Goal: Transaction & Acquisition: Purchase product/service

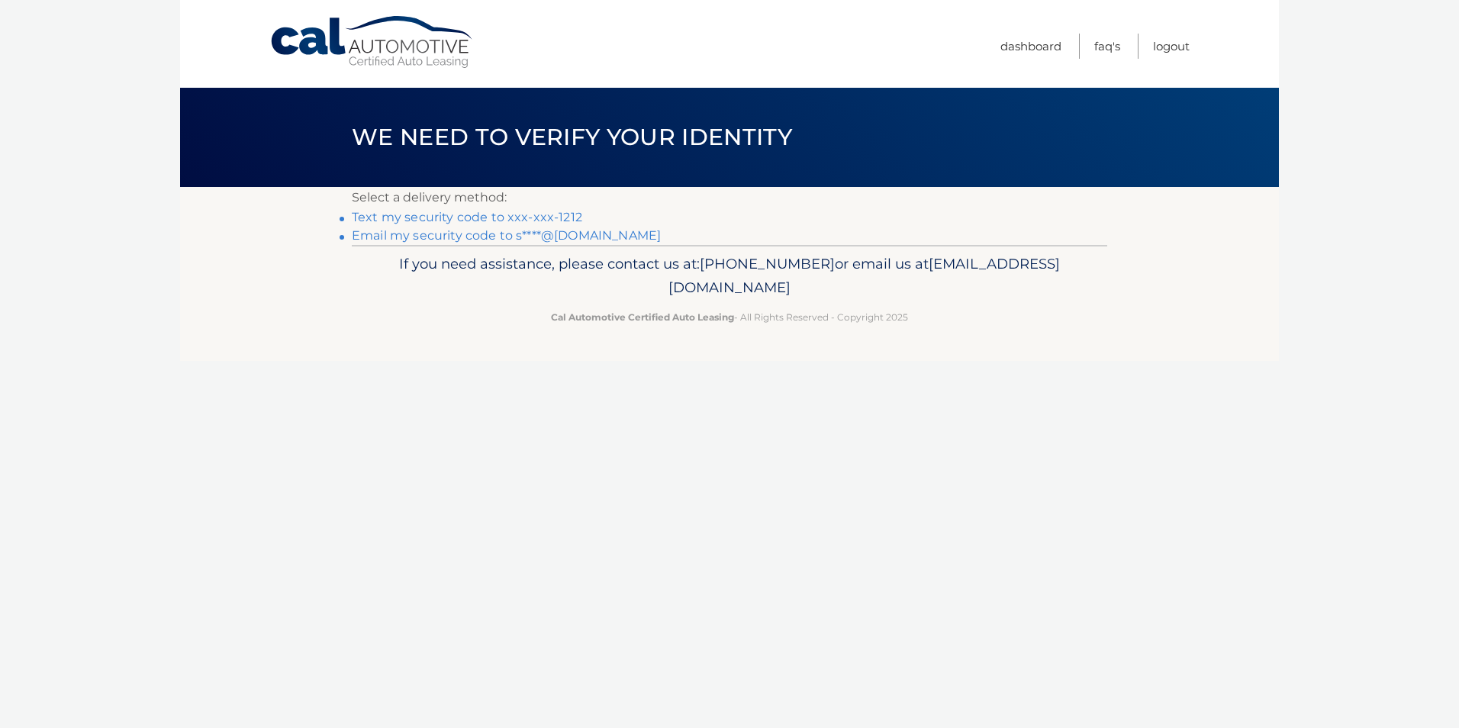
click at [458, 217] on link "Text my security code to xxx-xxx-1212" at bounding box center [467, 217] width 230 height 14
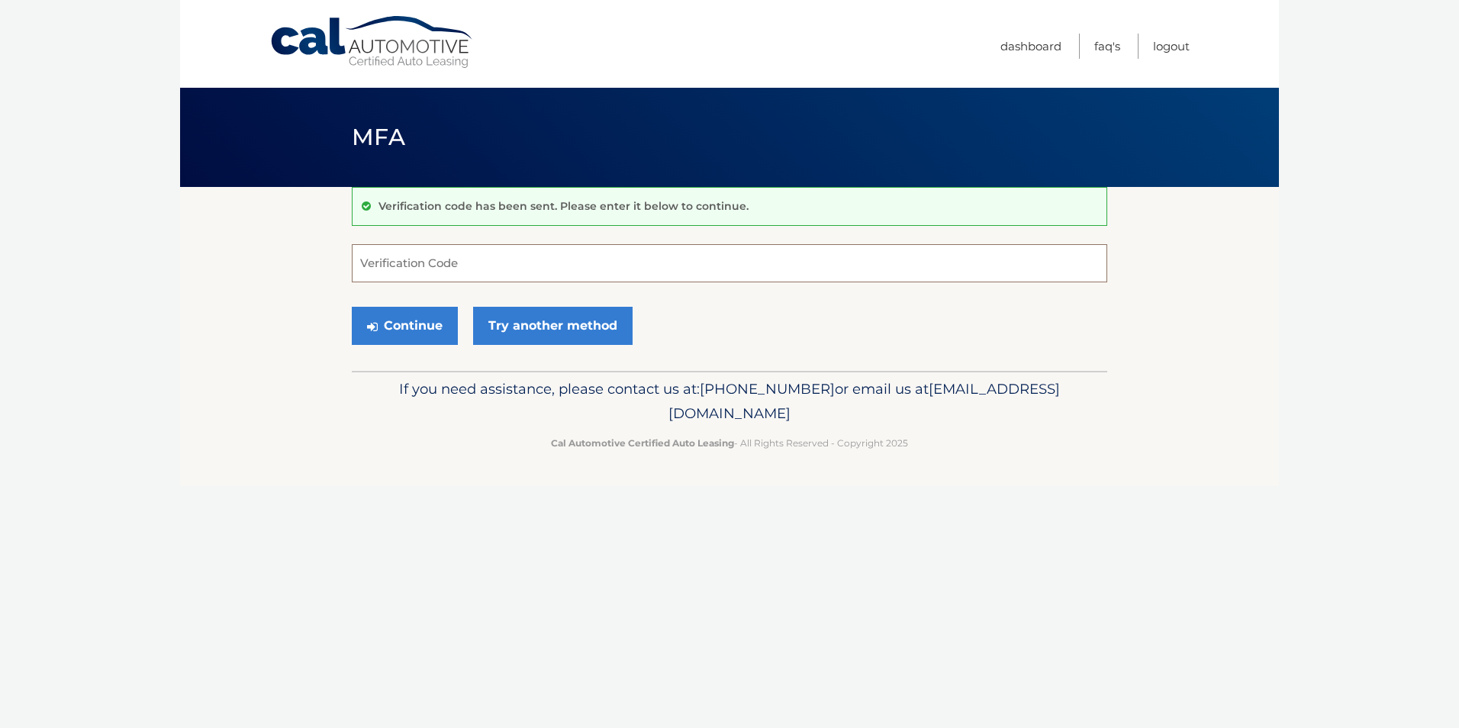
click at [377, 257] on input "Verification Code" at bounding box center [729, 263] width 755 height 38
type input "727476"
click at [421, 320] on button "Continue" at bounding box center [405, 326] width 106 height 38
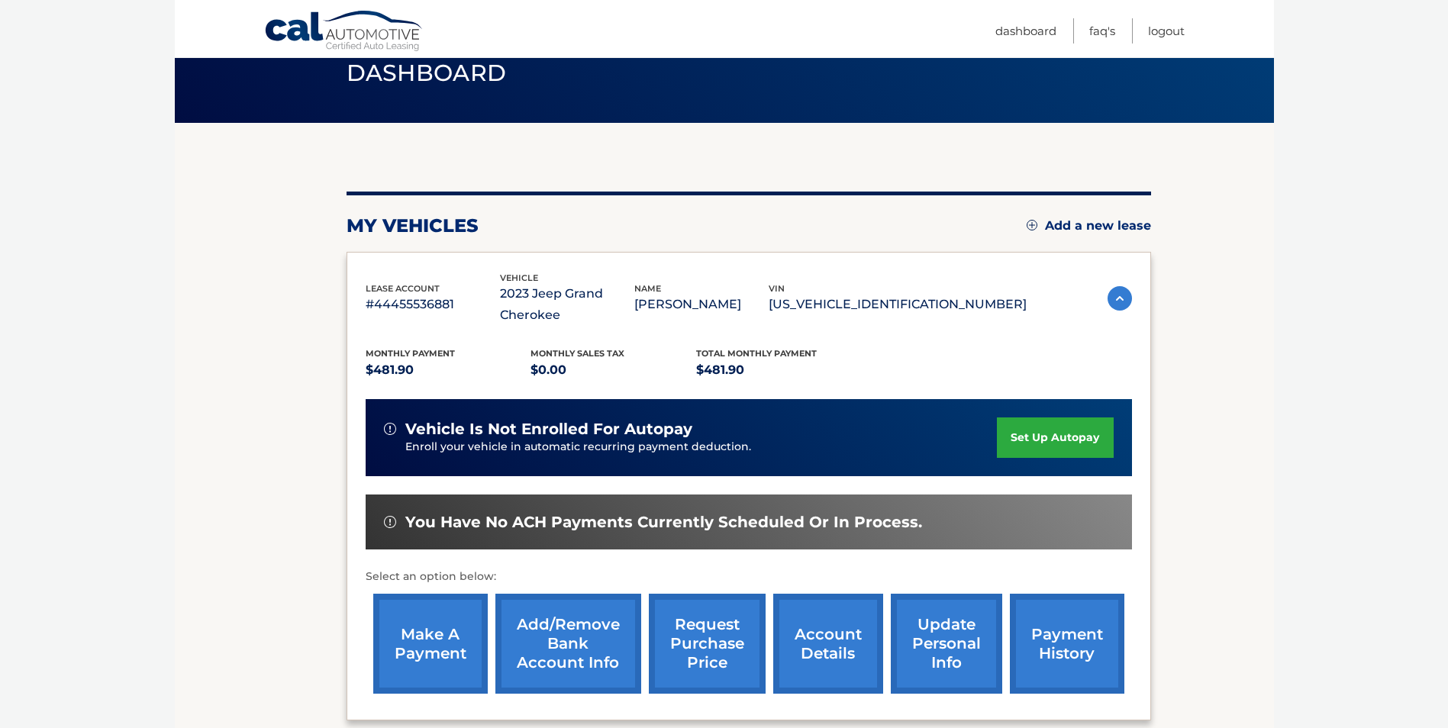
scroll to position [218, 0]
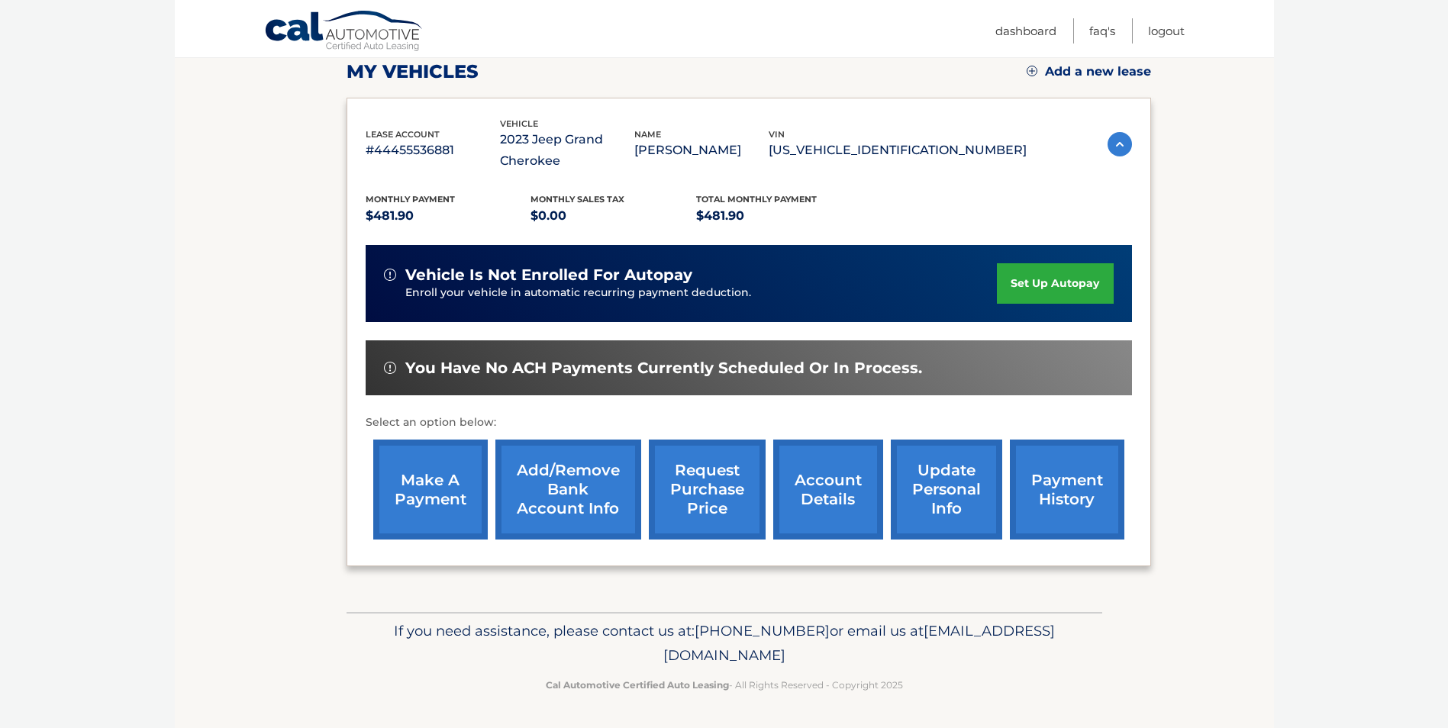
click at [430, 475] on link "make a payment" at bounding box center [430, 490] width 114 height 100
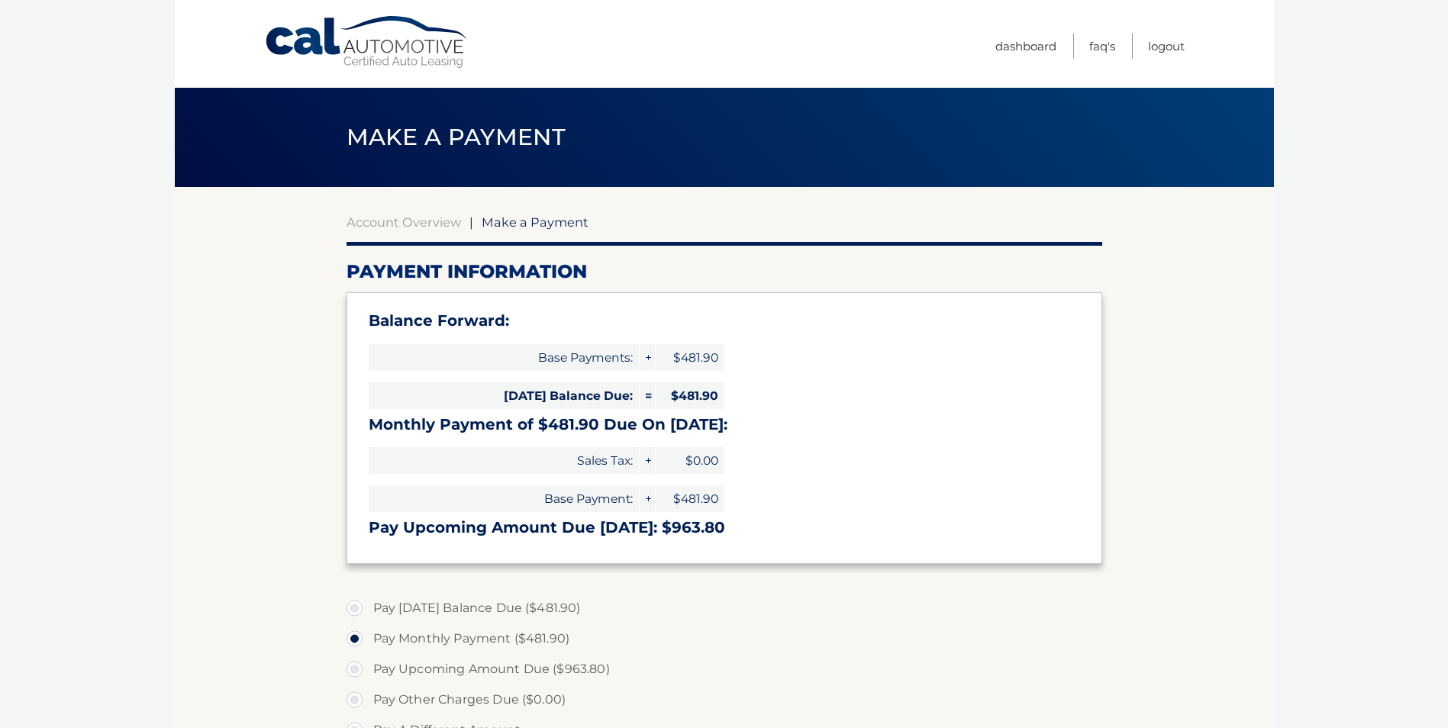
select select "NzZjNzM2ZDUtMTBlMi00OTdmLTg2ODItNmUxNzUyZDUxMmNl"
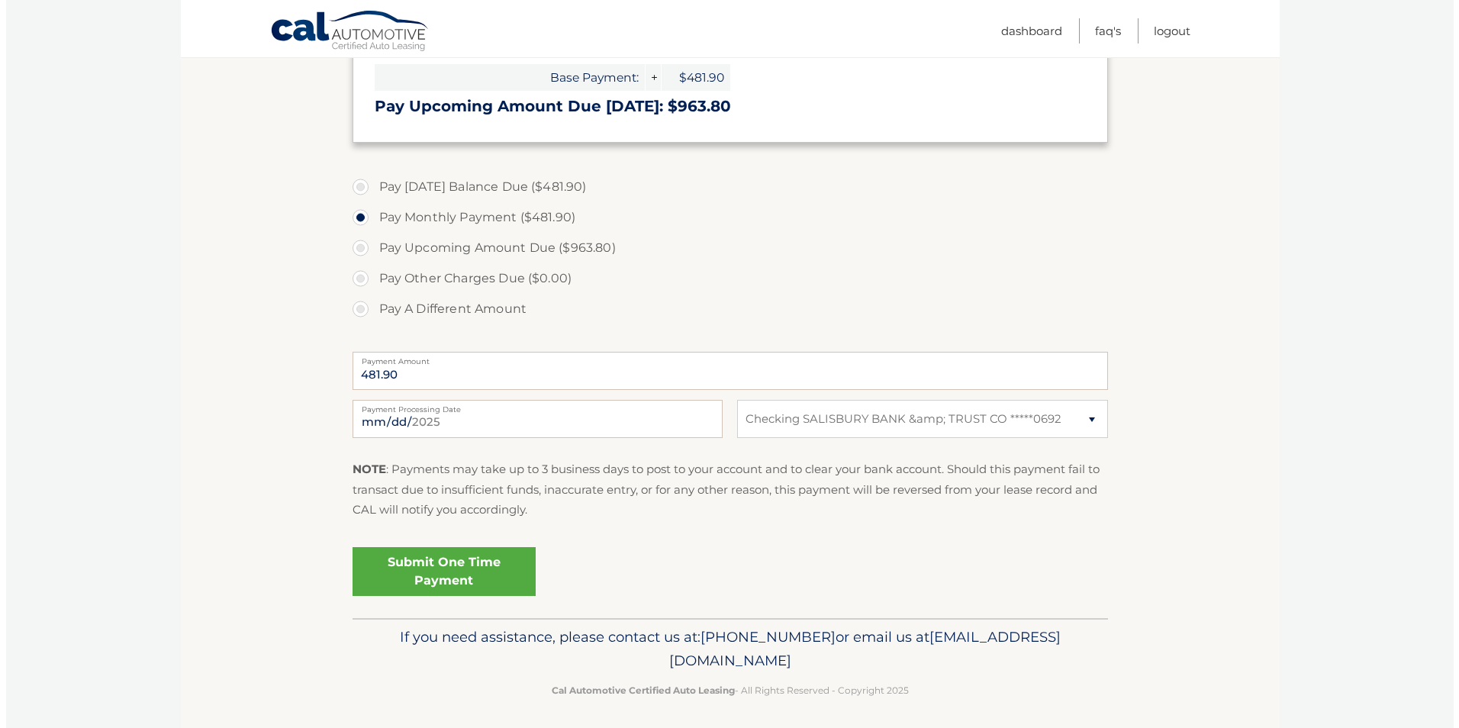
scroll to position [427, 0]
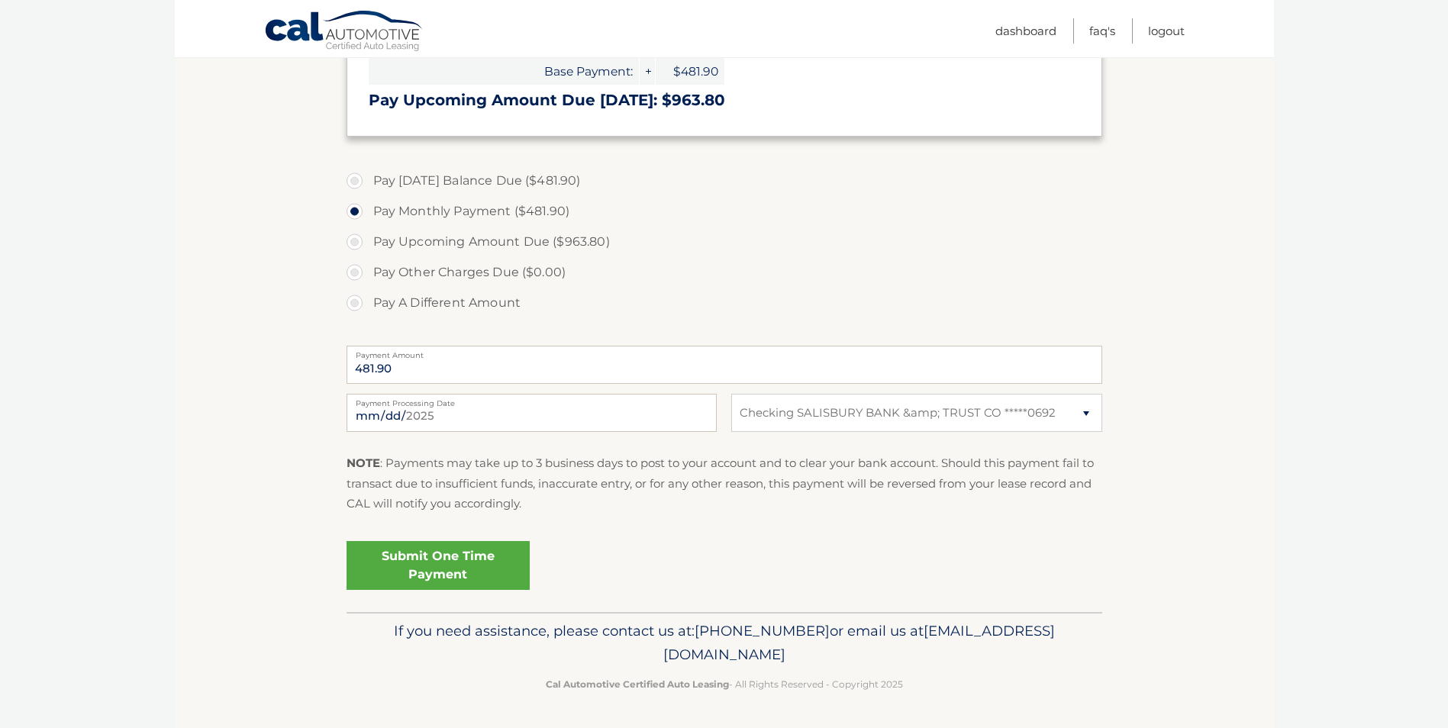
click at [434, 559] on link "Submit One Time Payment" at bounding box center [437, 565] width 183 height 49
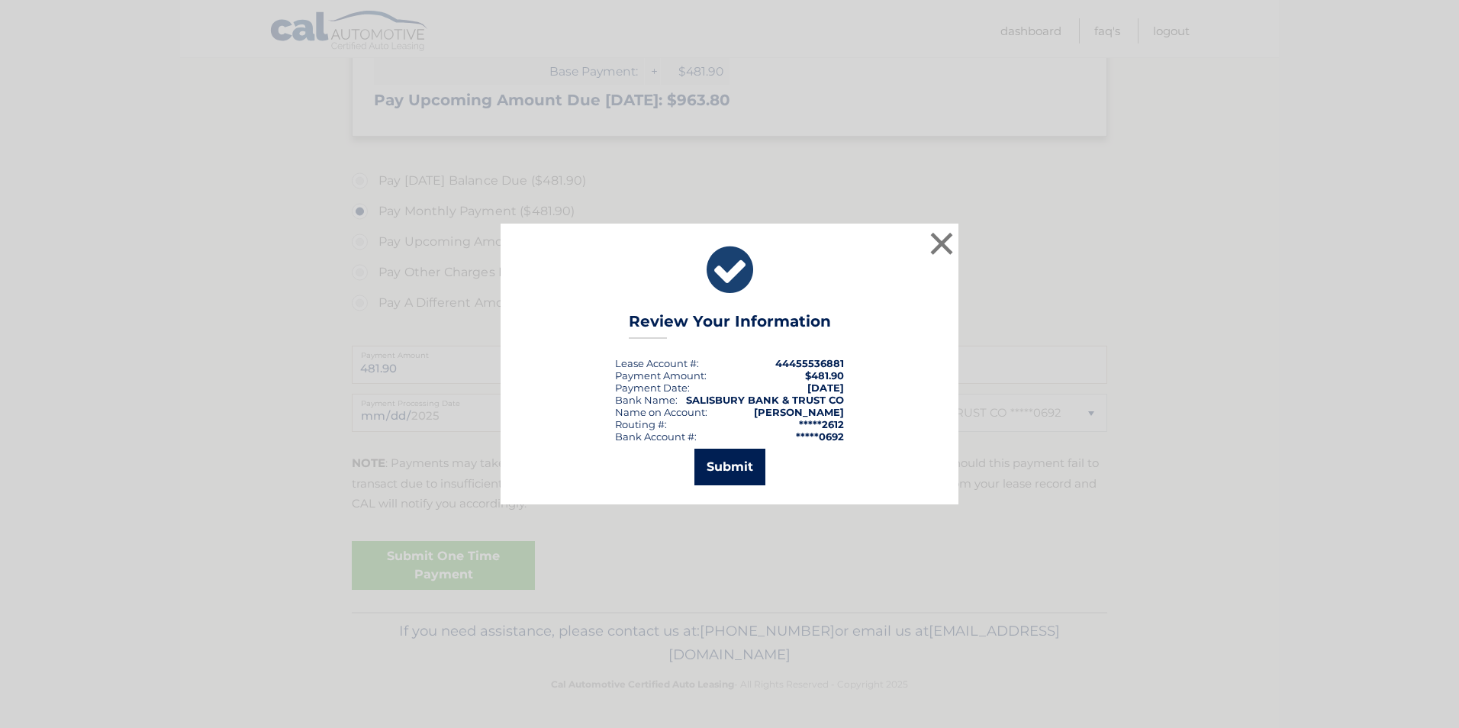
click at [743, 465] on button "Submit" at bounding box center [729, 467] width 71 height 37
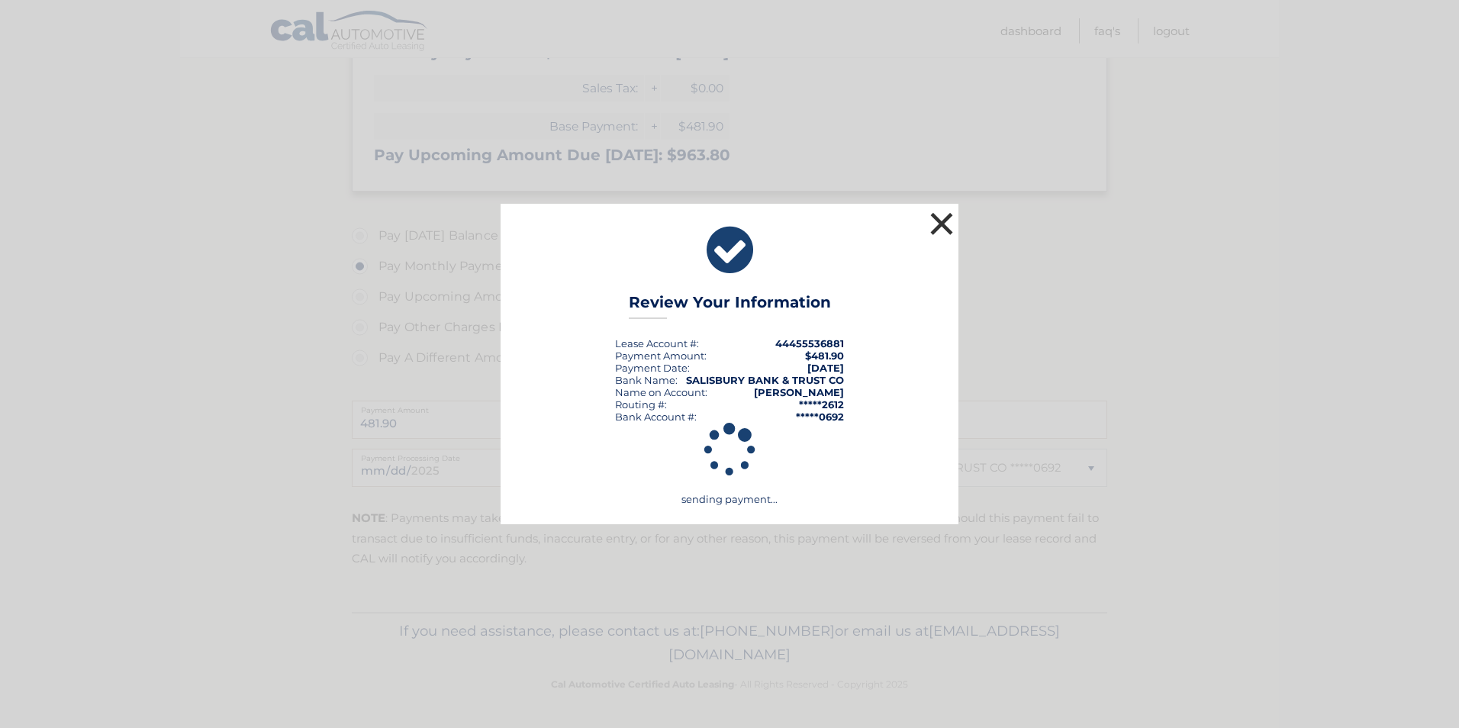
click at [941, 218] on button "×" at bounding box center [941, 223] width 31 height 31
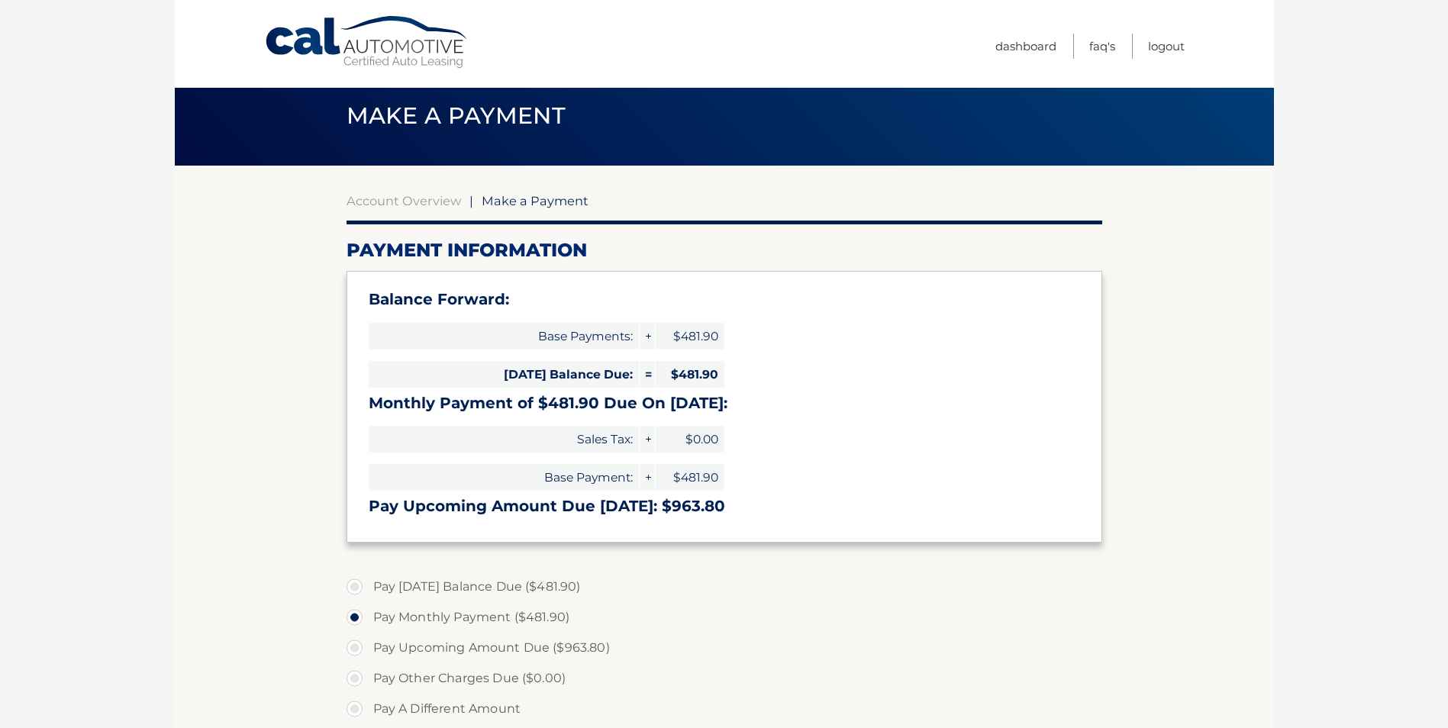
scroll to position [0, 0]
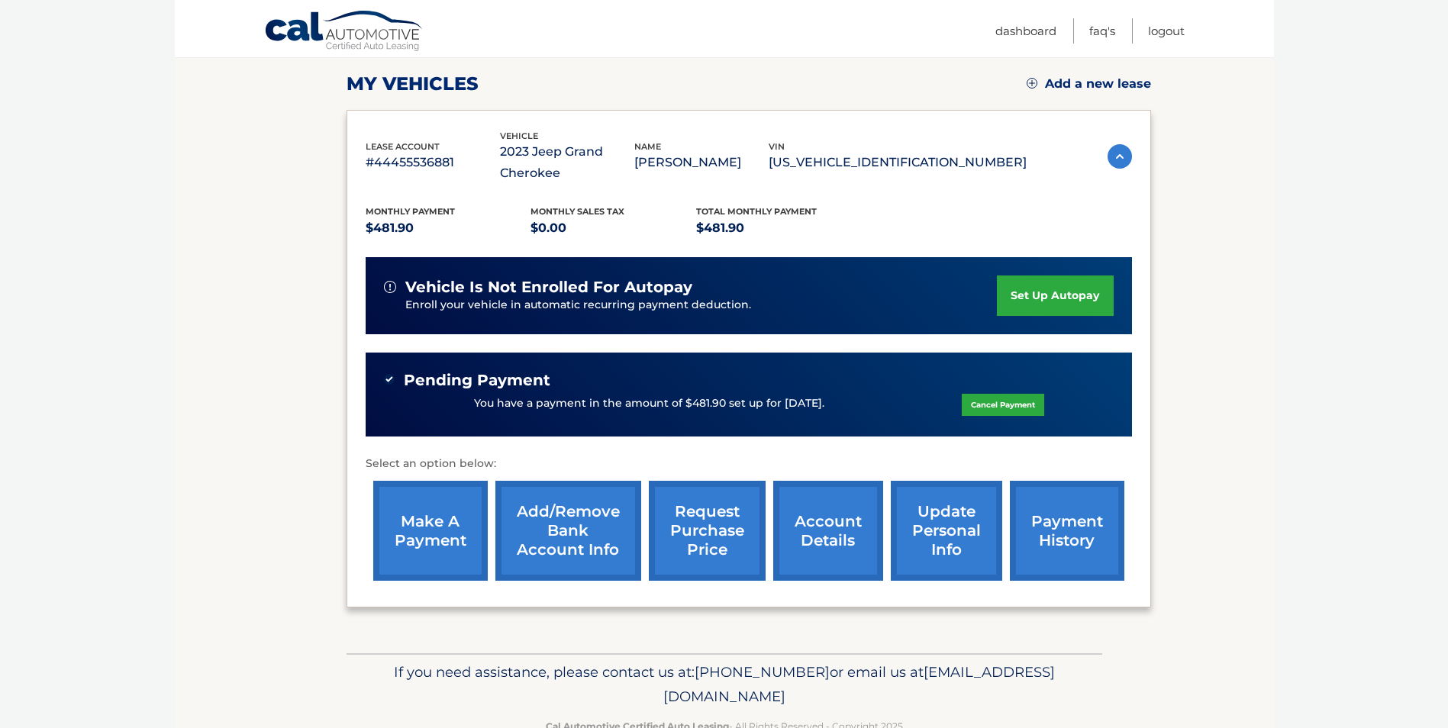
scroll to position [229, 0]
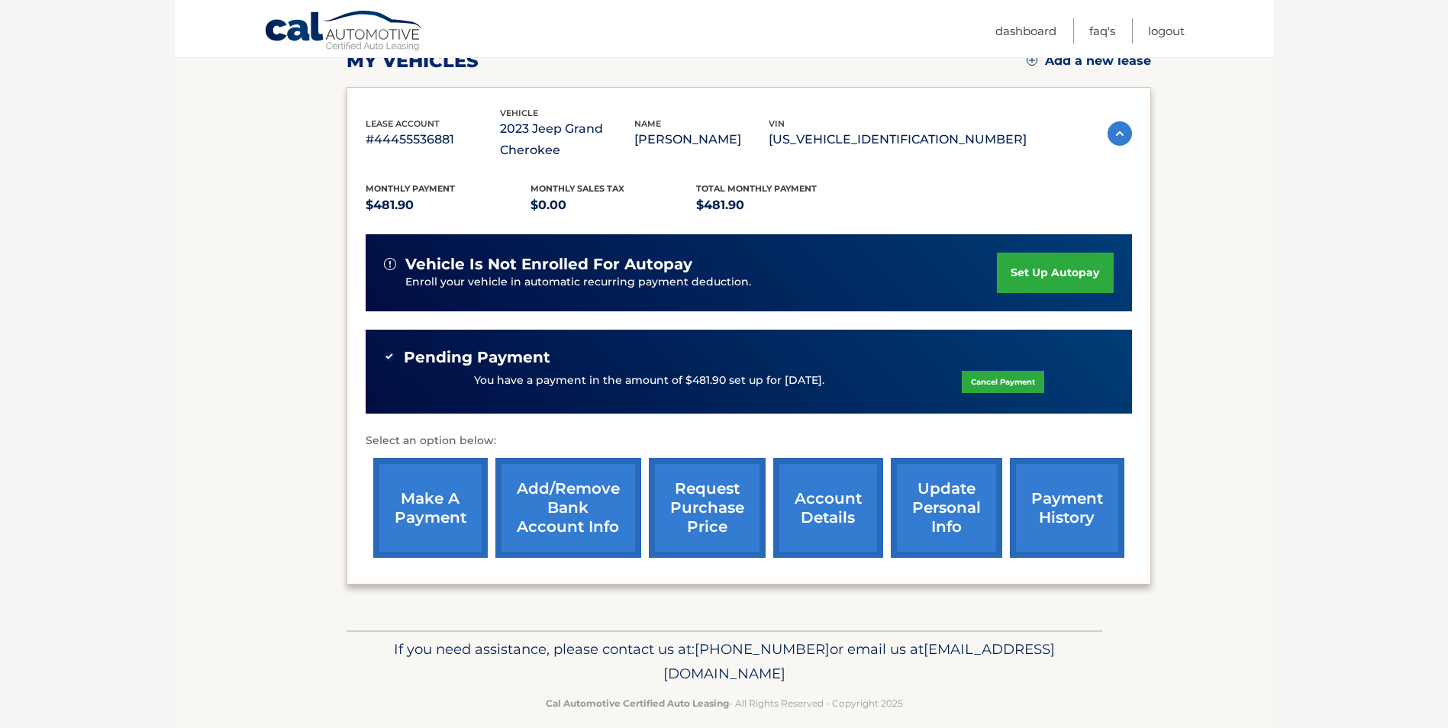
click at [700, 504] on link "request purchase price" at bounding box center [707, 508] width 117 height 100
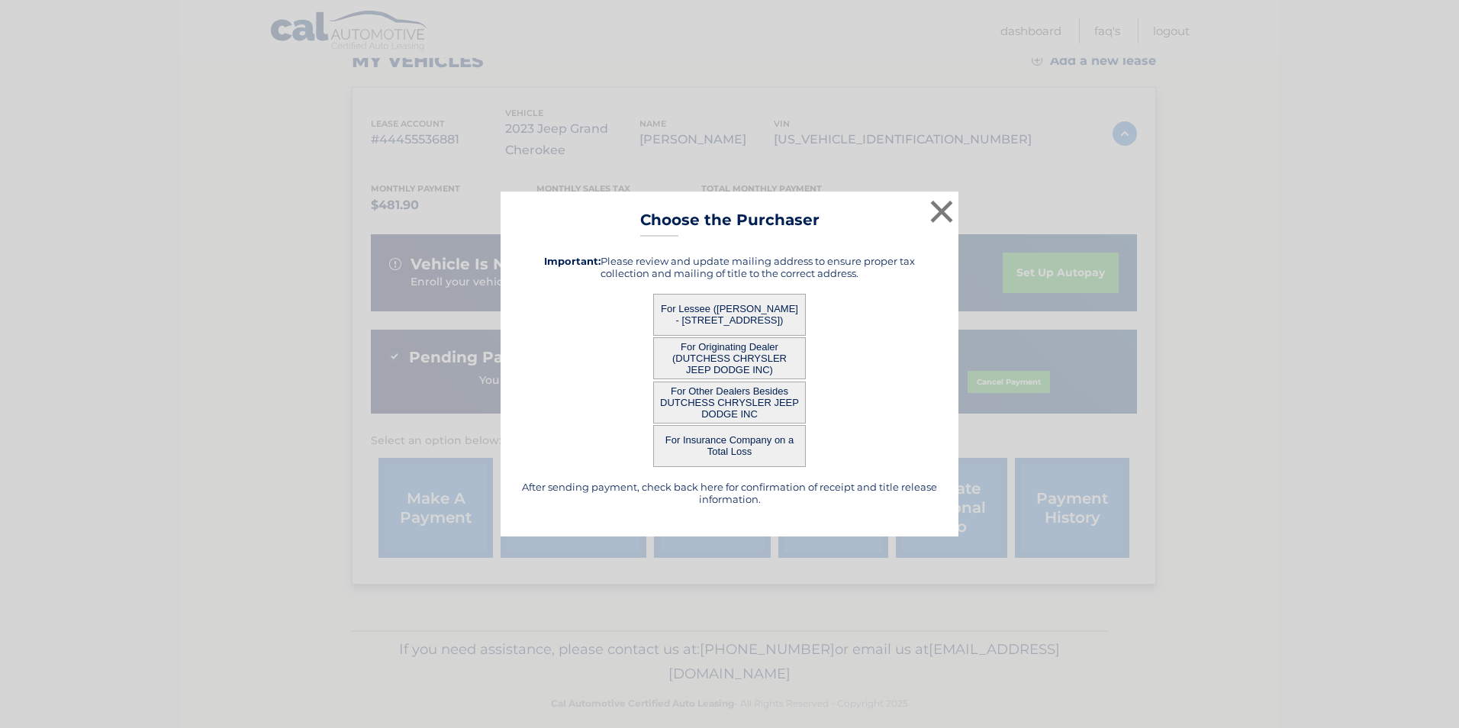
click at [711, 308] on button "For Lessee (STEPHEN OSHEA - 506 SOUTH VIEW DR, , POUGHKEEPSIE, NY 12601)" at bounding box center [729, 315] width 153 height 42
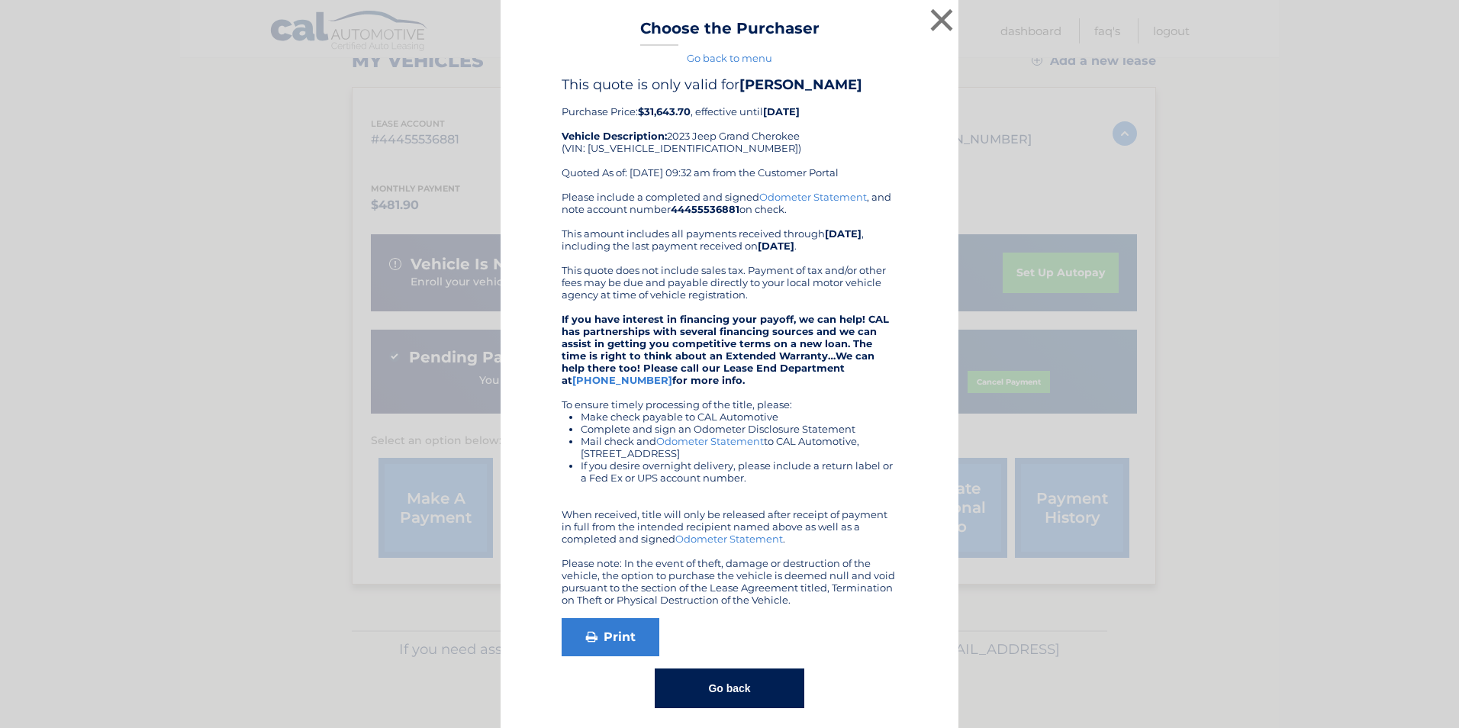
click at [720, 672] on button "Go back" at bounding box center [729, 688] width 149 height 40
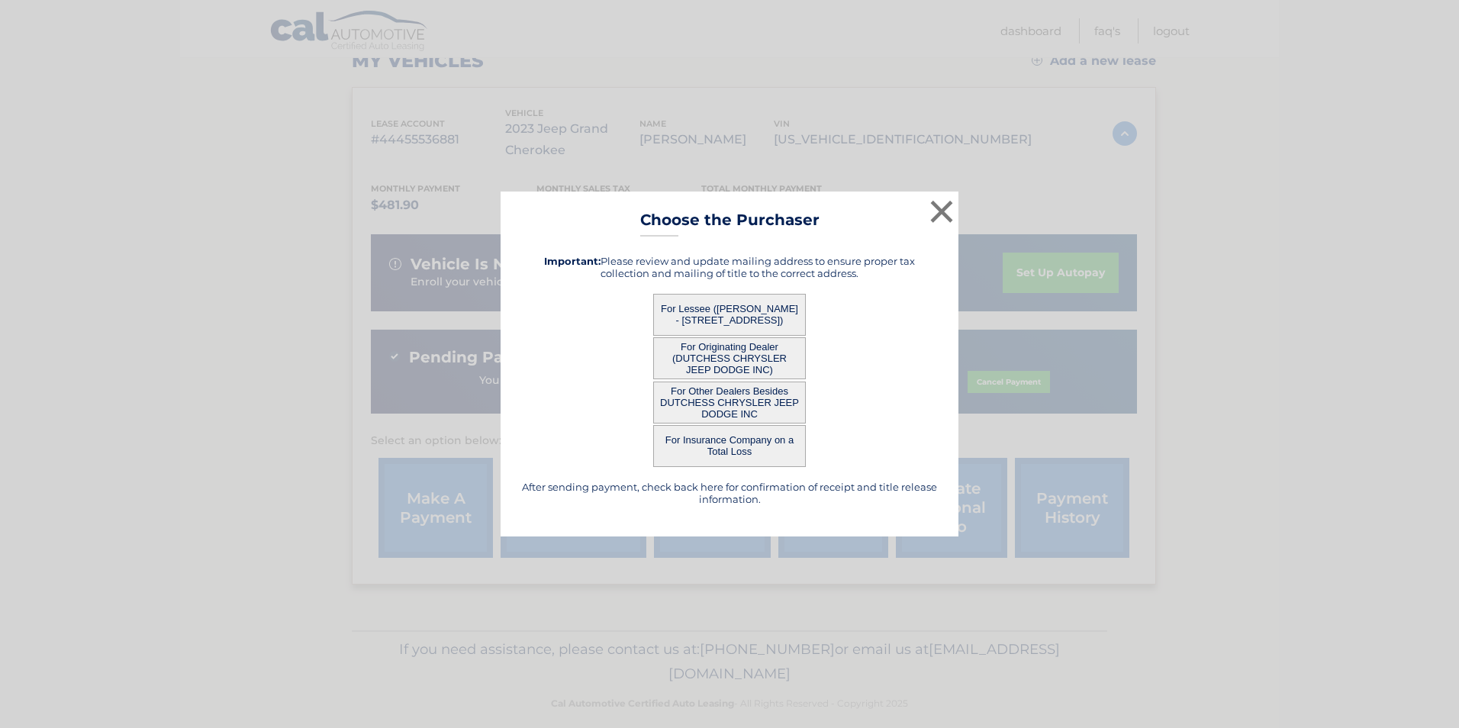
click at [714, 350] on button "For Originating Dealer (DUTCHESS CHRYSLER JEEP DODGE INC)" at bounding box center [729, 358] width 153 height 42
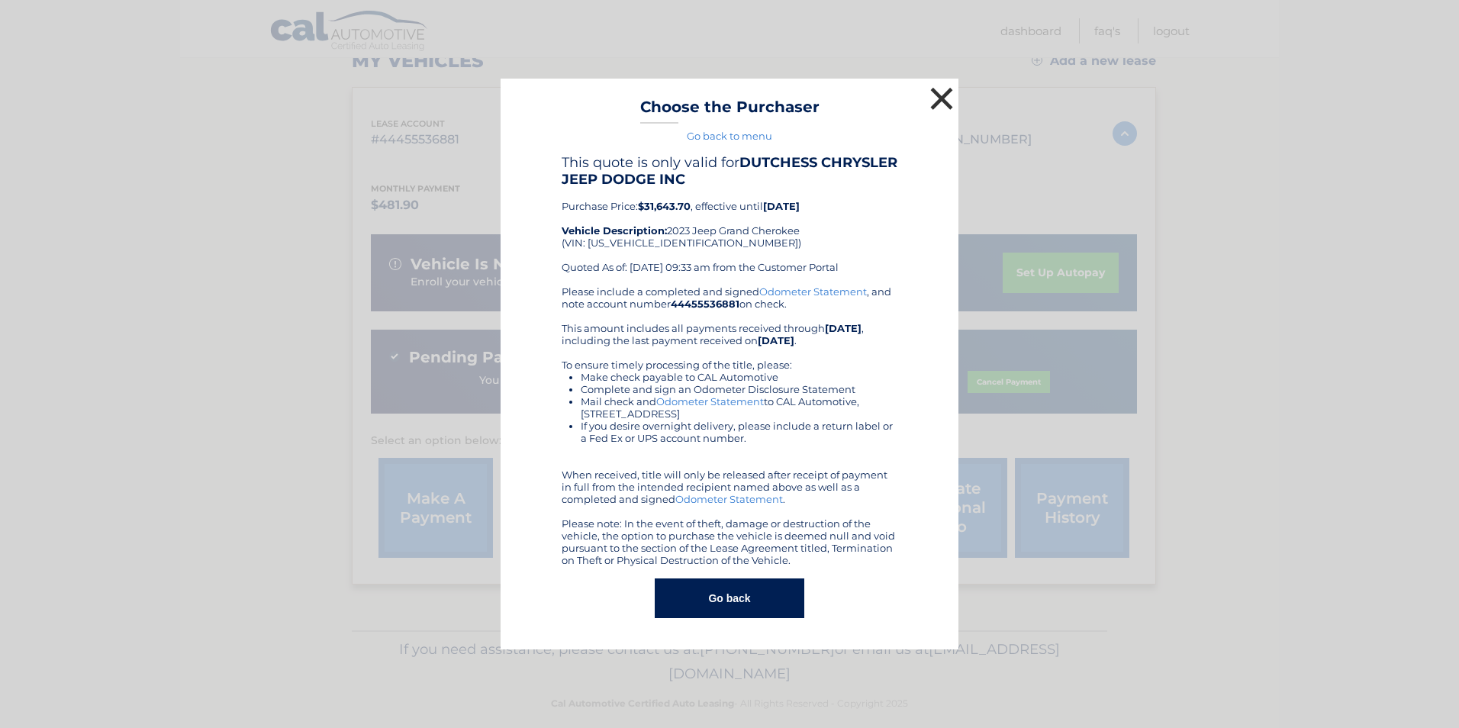
click at [942, 95] on button "×" at bounding box center [941, 98] width 31 height 31
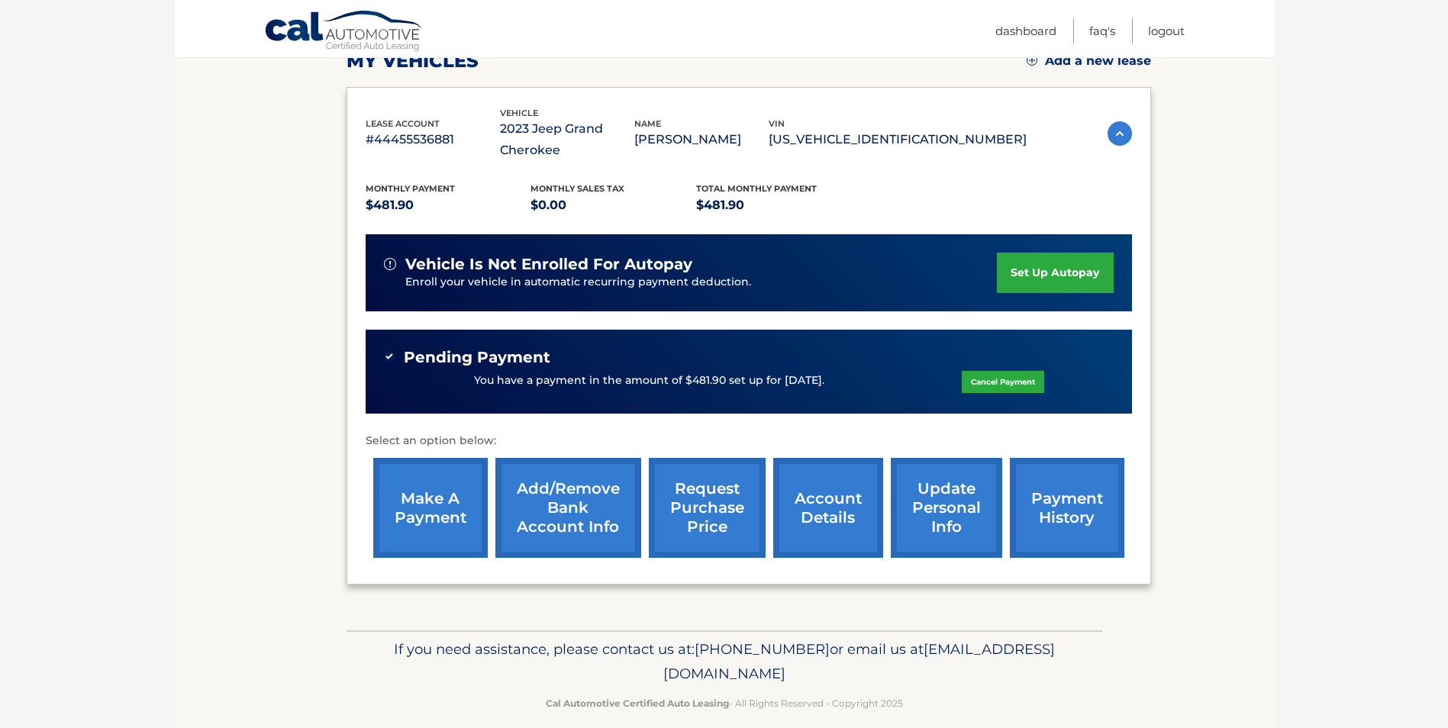
click at [684, 497] on link "request purchase price" at bounding box center [707, 508] width 117 height 100
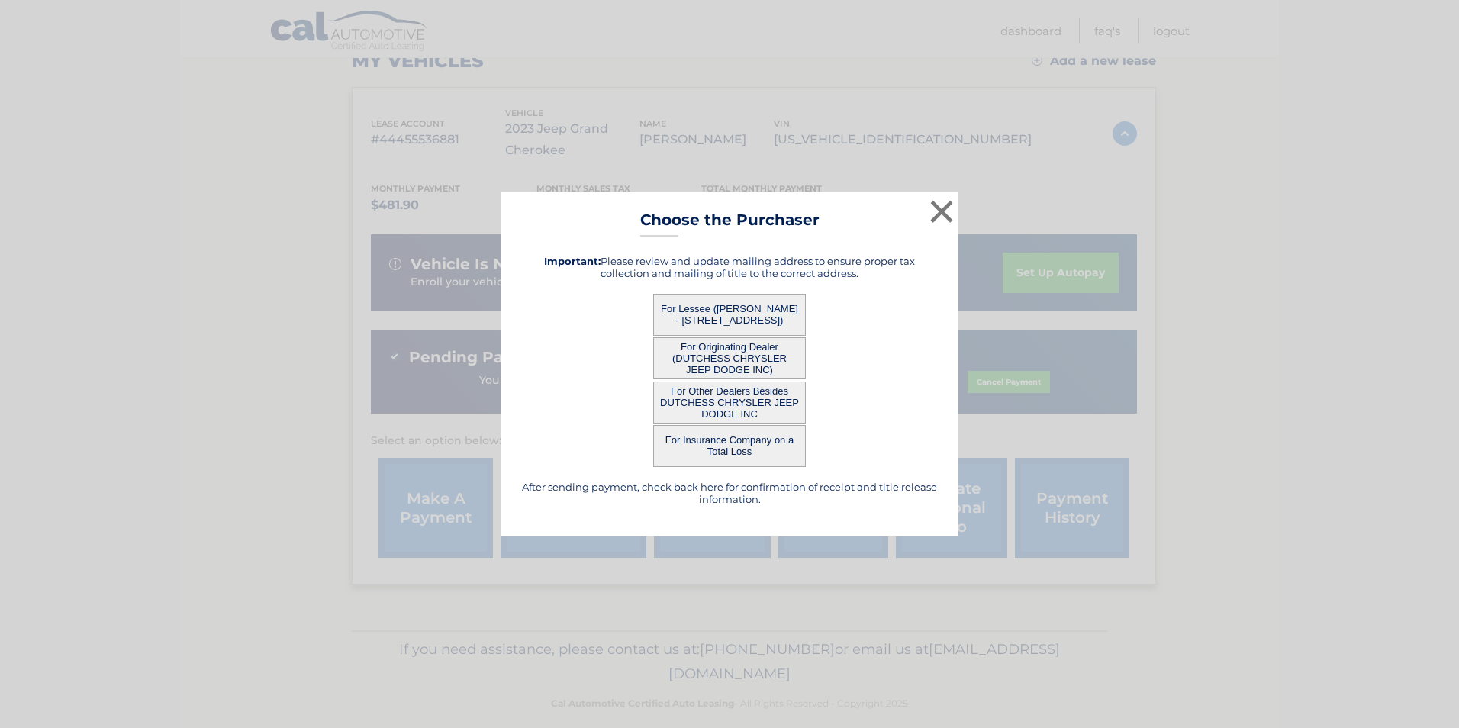
click at [685, 388] on button "For Other Dealers Besides DUTCHESS CHRYSLER JEEP DODGE INC" at bounding box center [729, 403] width 153 height 42
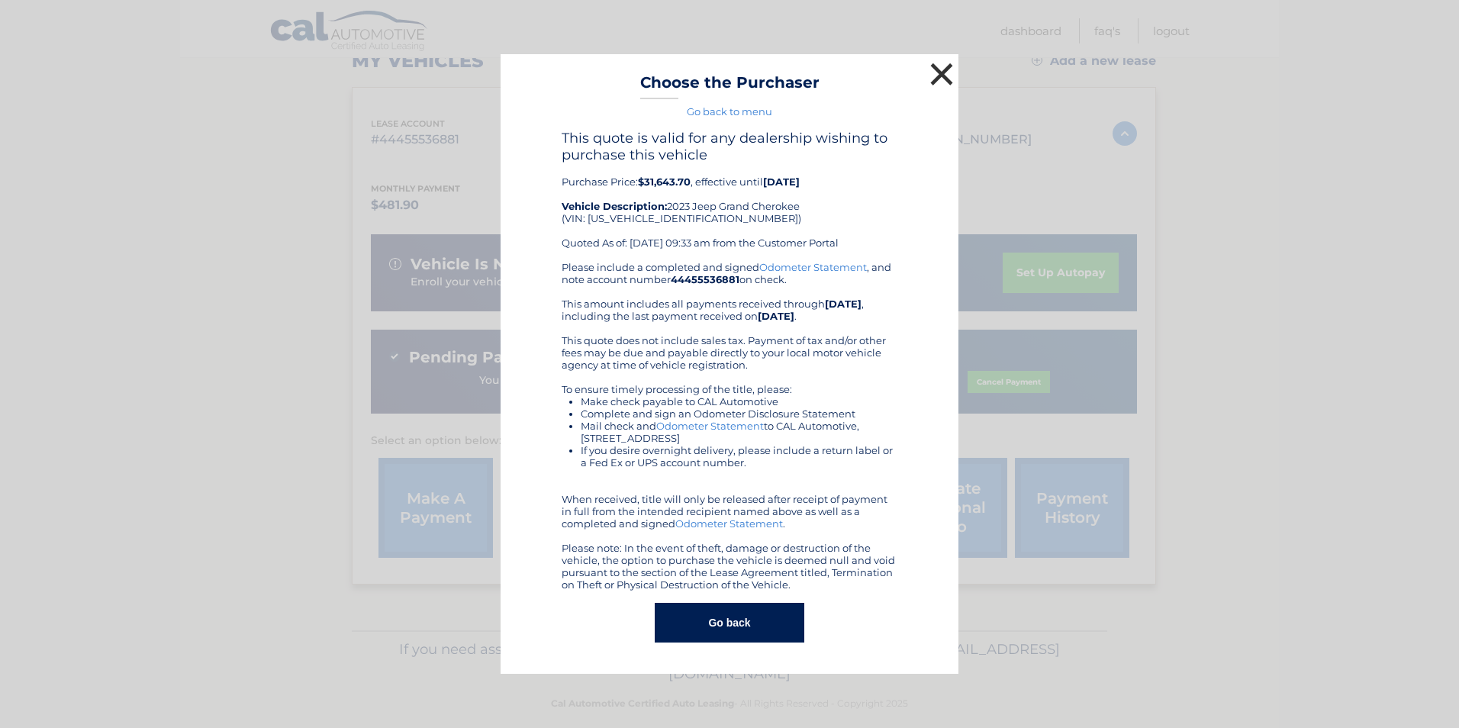
click at [940, 72] on button "×" at bounding box center [941, 74] width 31 height 31
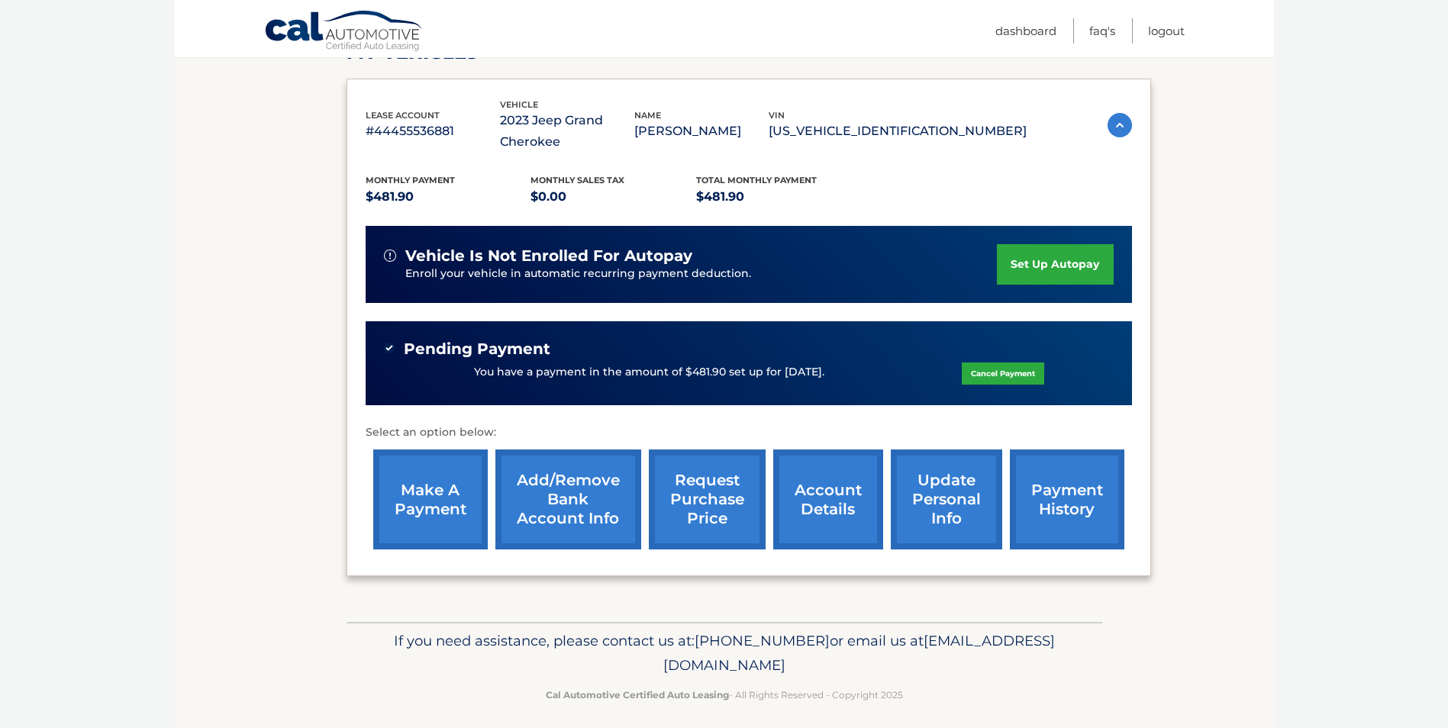
scroll to position [247, 0]
